Goal: Task Accomplishment & Management: Use online tool/utility

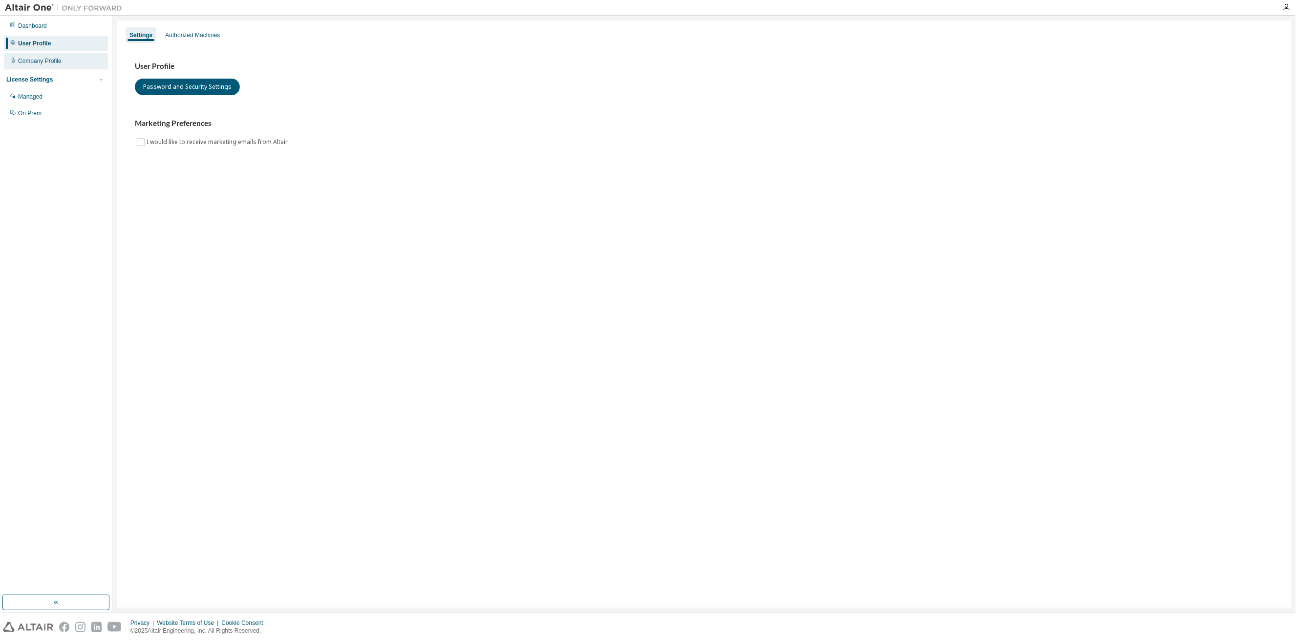
click at [51, 63] on div "Company Profile" at bounding box center [39, 61] width 43 height 8
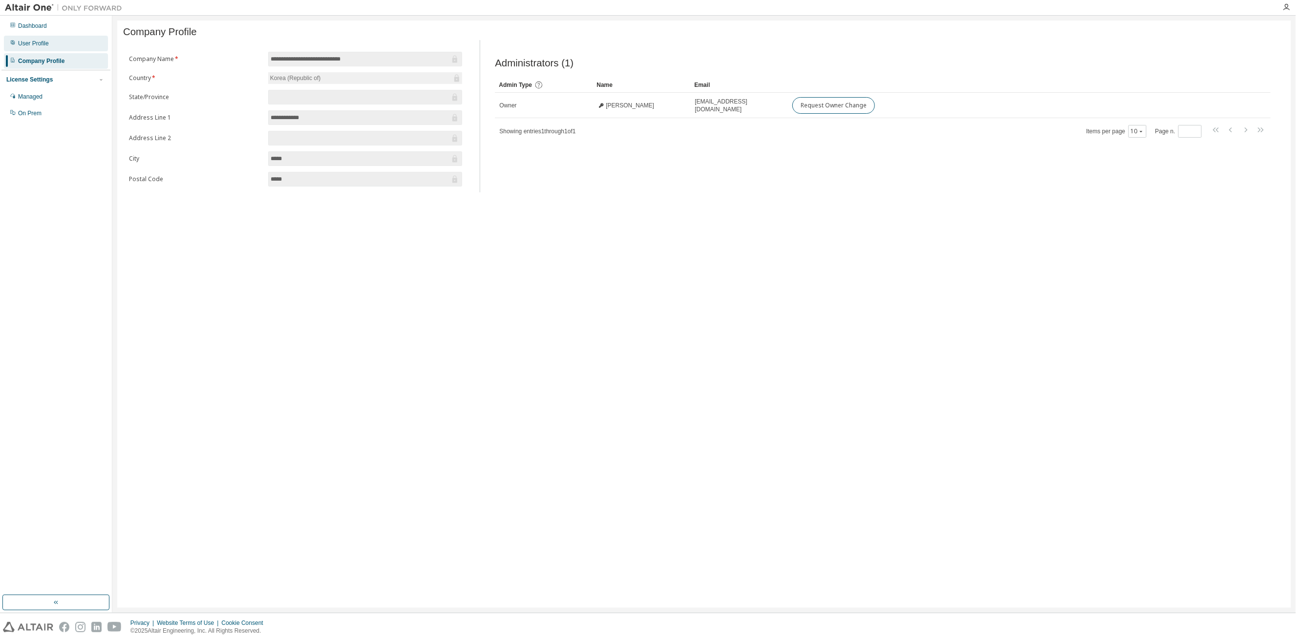
click at [41, 47] on div "User Profile" at bounding box center [33, 44] width 31 height 8
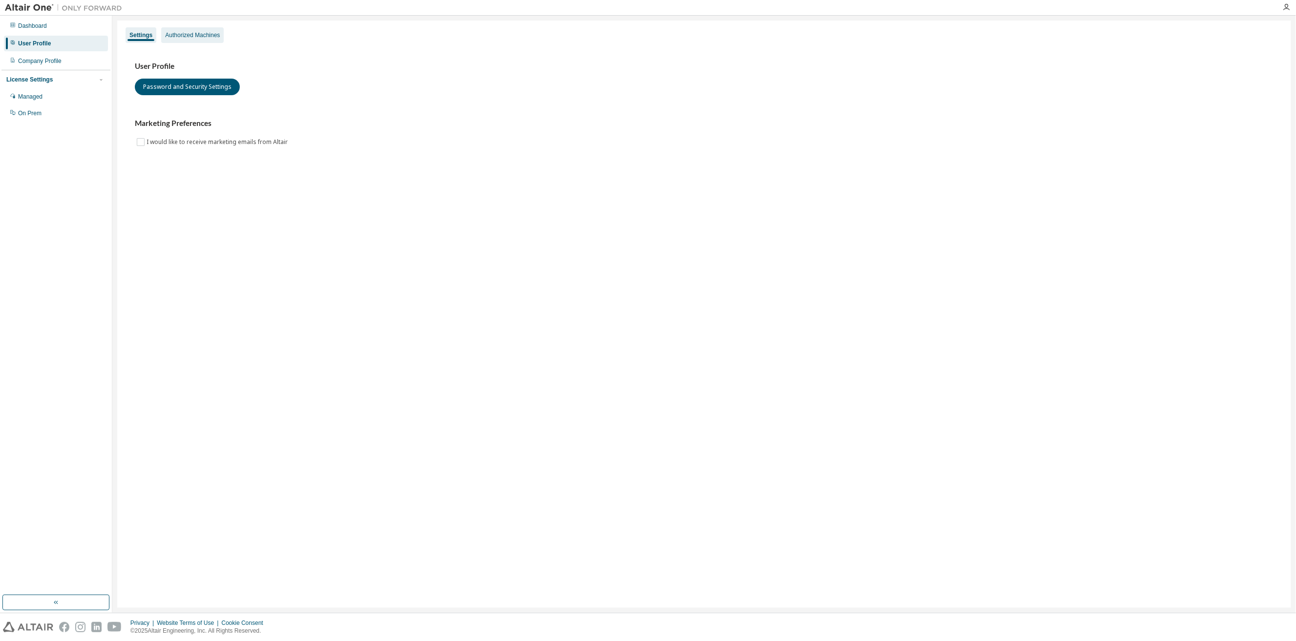
click at [181, 41] on div "Authorized Machines" at bounding box center [192, 35] width 63 height 16
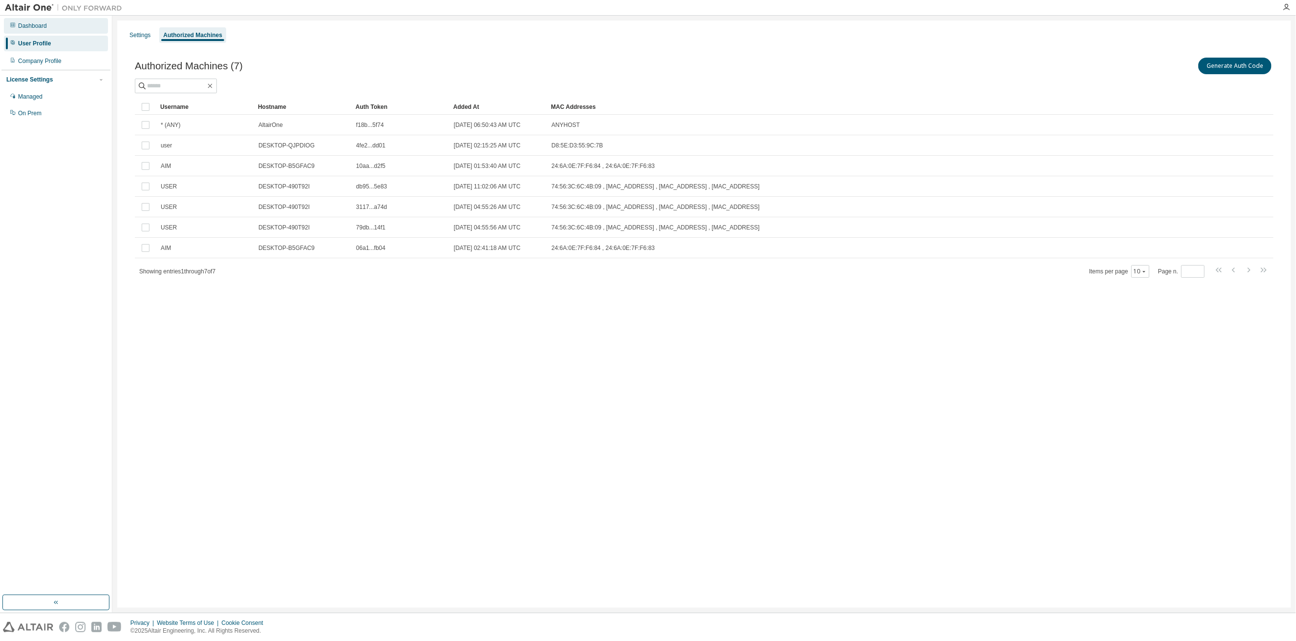
click at [44, 31] on div "Dashboard" at bounding box center [56, 26] width 104 height 16
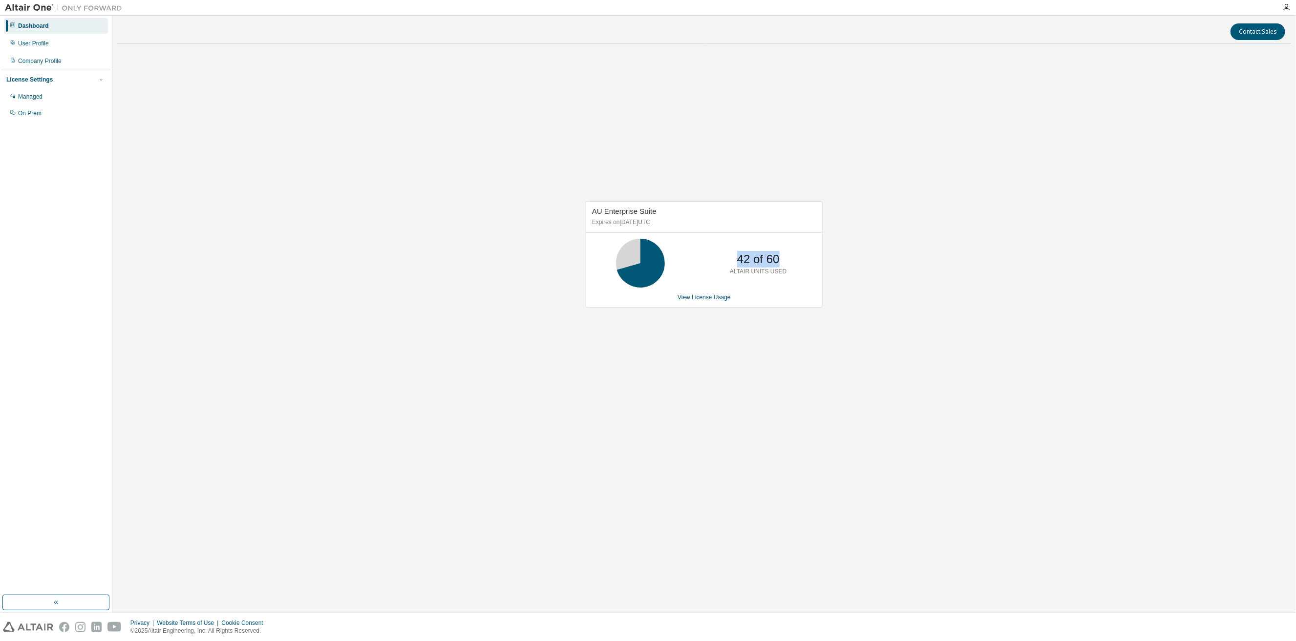
drag, startPoint x: 739, startPoint y: 257, endPoint x: 779, endPoint y: 256, distance: 40.5
click at [779, 256] on div "42 of 60 ALTAIR UNITS USED" at bounding box center [758, 263] width 78 height 49
click at [756, 262] on p "42 of 60" at bounding box center [758, 259] width 42 height 17
drag, startPoint x: 736, startPoint y: 258, endPoint x: 750, endPoint y: 257, distance: 13.7
click at [750, 257] on div "42 of 60 ALTAIR UNITS USED" at bounding box center [758, 263] width 78 height 49
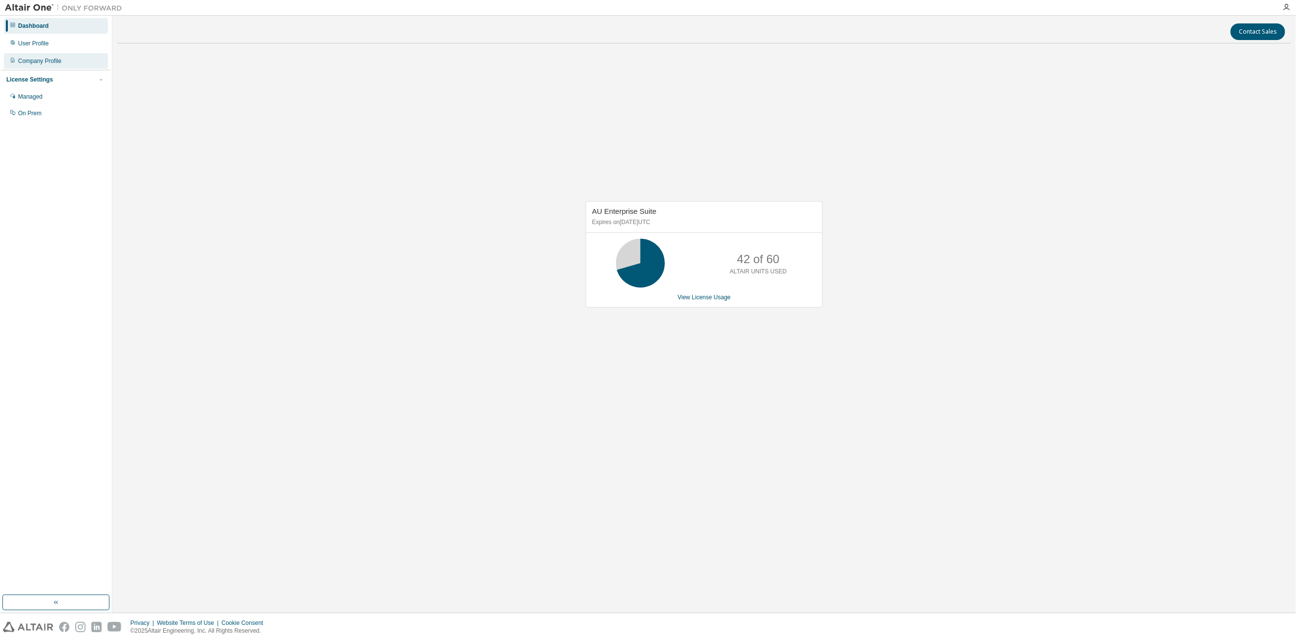
click at [42, 64] on div "Company Profile" at bounding box center [39, 61] width 43 height 8
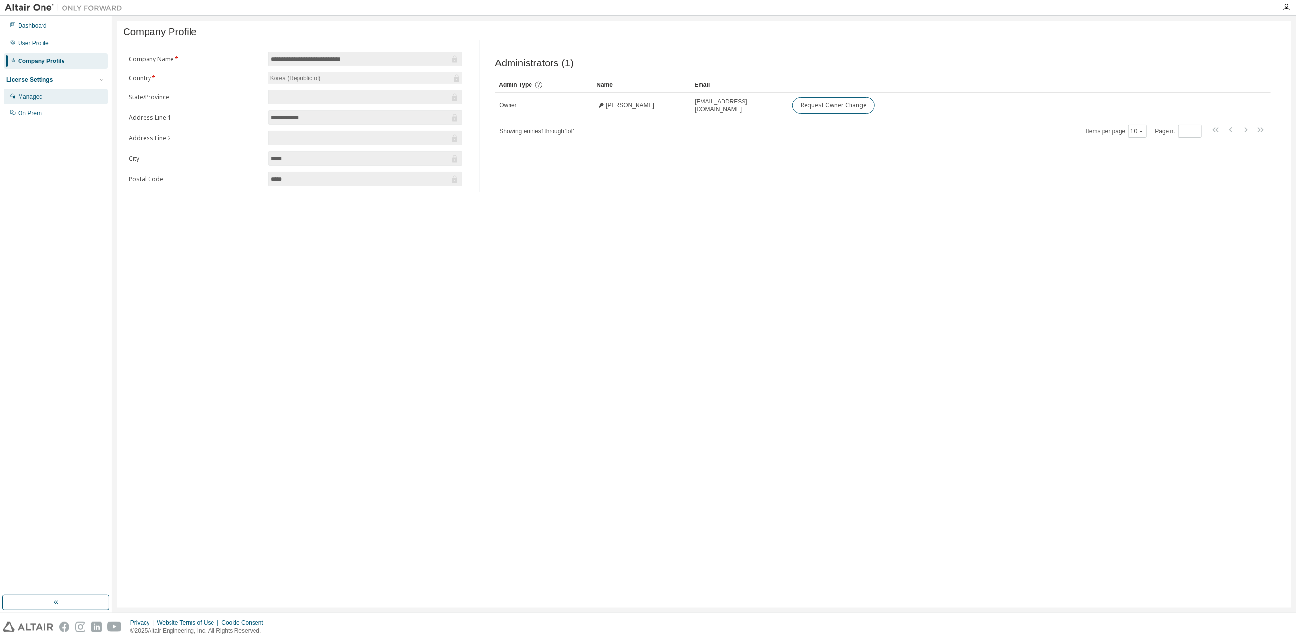
click at [39, 95] on div "Managed" at bounding box center [30, 97] width 24 height 8
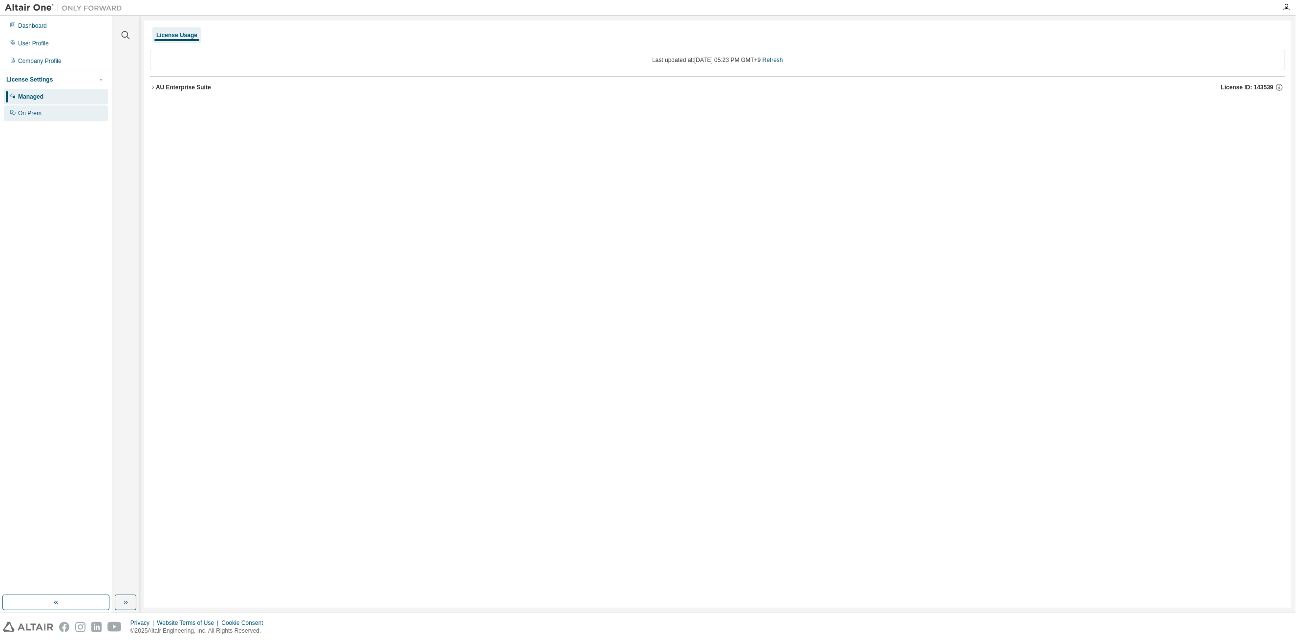
click at [26, 113] on div "On Prem" at bounding box center [29, 113] width 23 height 8
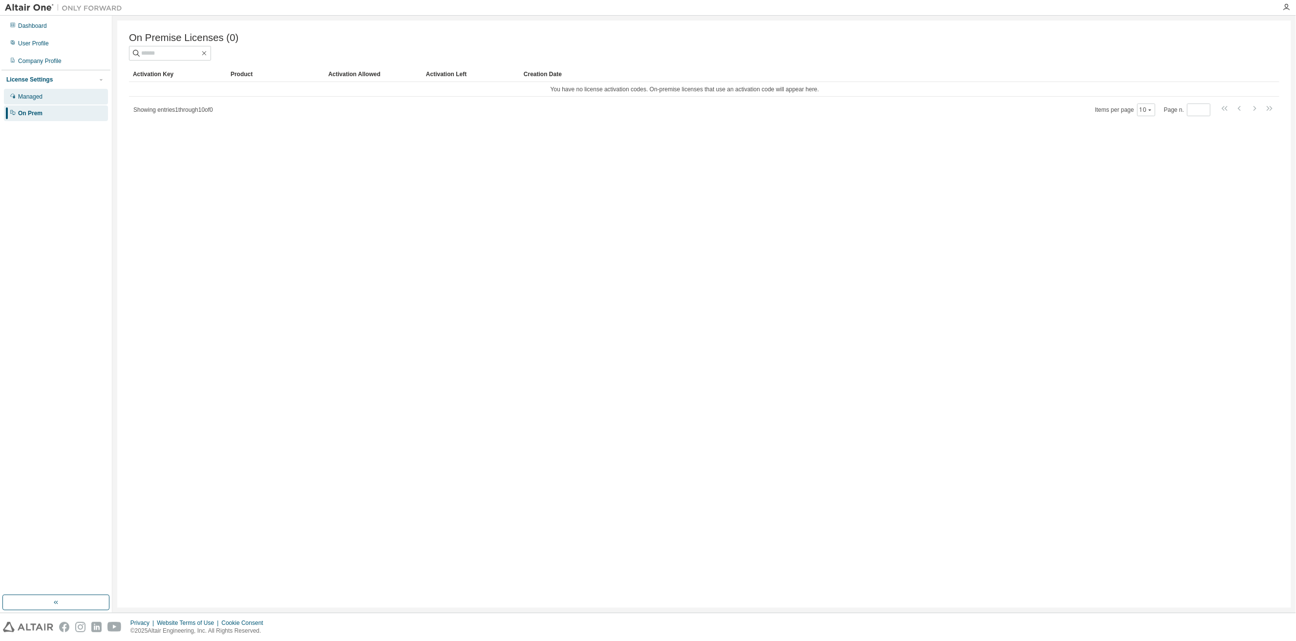
click at [58, 96] on div "Managed" at bounding box center [56, 97] width 104 height 16
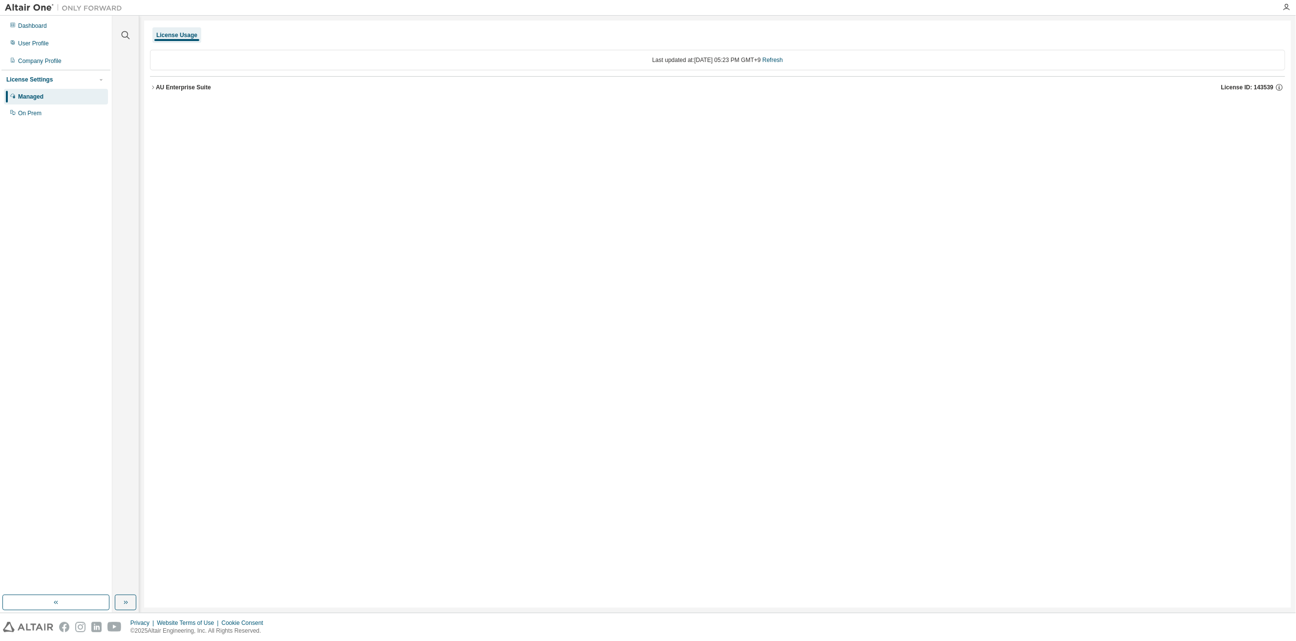
click at [155, 86] on icon "button" at bounding box center [153, 87] width 6 height 6
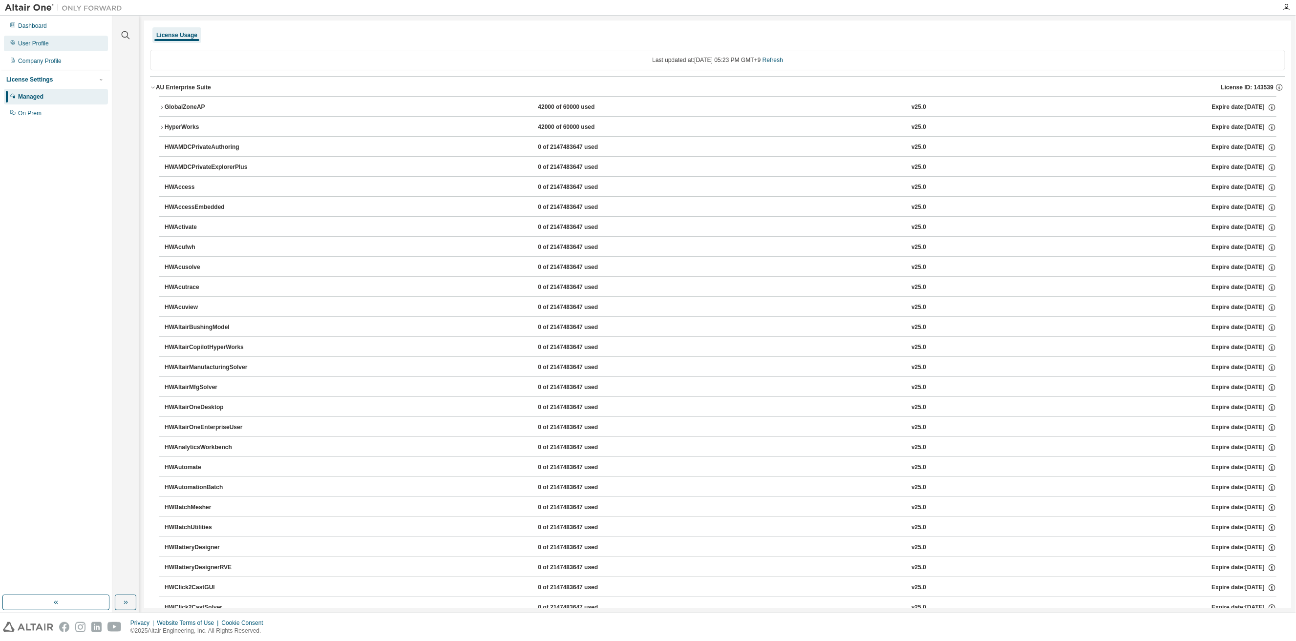
click at [29, 46] on div "User Profile" at bounding box center [33, 44] width 31 height 8
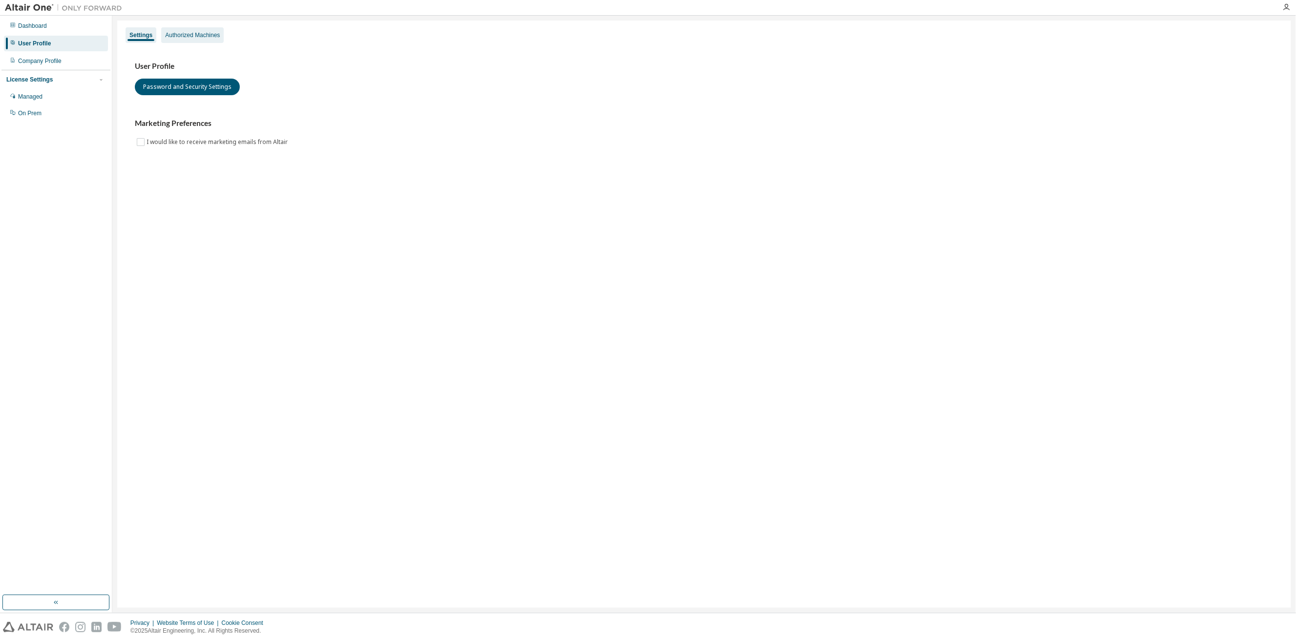
click at [197, 38] on div "Authorized Machines" at bounding box center [192, 35] width 55 height 8
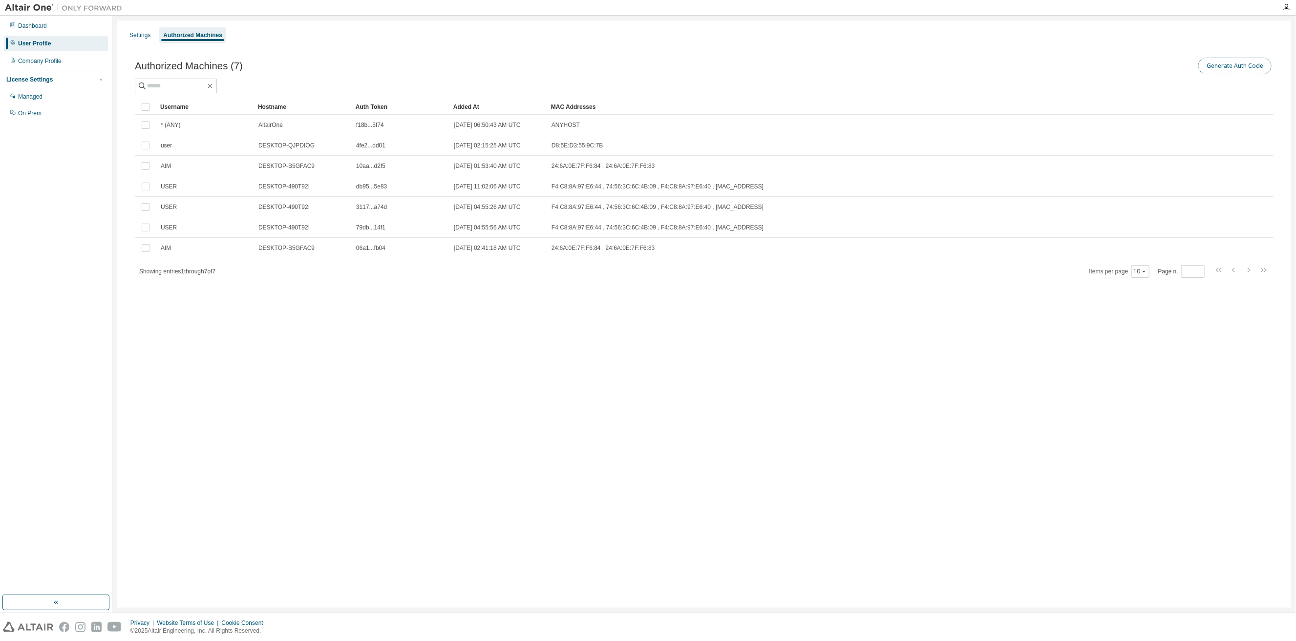
click at [1220, 71] on button "Generate Auth Code" at bounding box center [1234, 66] width 73 height 17
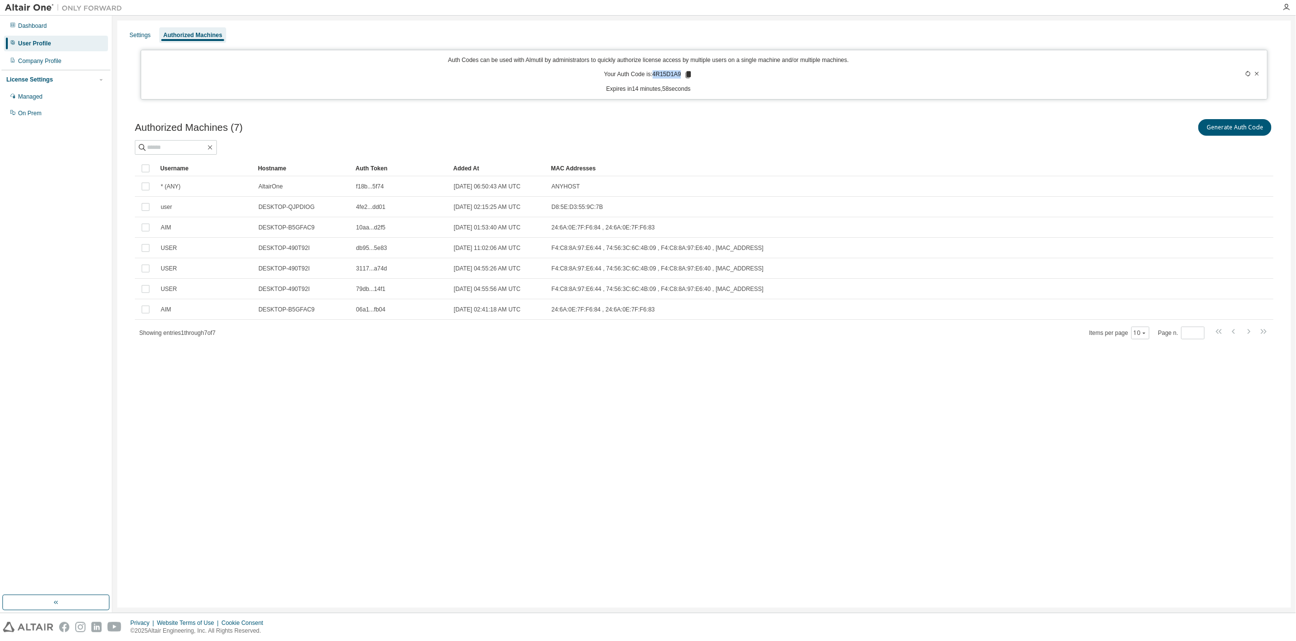
drag, startPoint x: 654, startPoint y: 77, endPoint x: 681, endPoint y: 76, distance: 27.4
click at [681, 76] on p "Your Auth Code is: 4R15D1A9" at bounding box center [648, 74] width 89 height 9
copy p "4R15D1A9"
